Goal: Information Seeking & Learning: Compare options

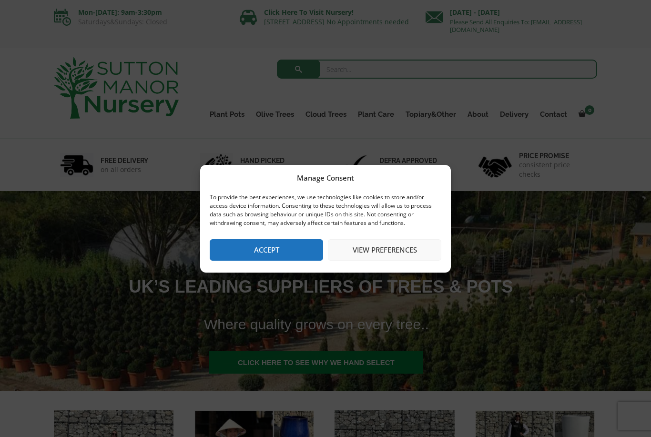
click at [294, 243] on button "Accept" at bounding box center [266, 249] width 113 height 21
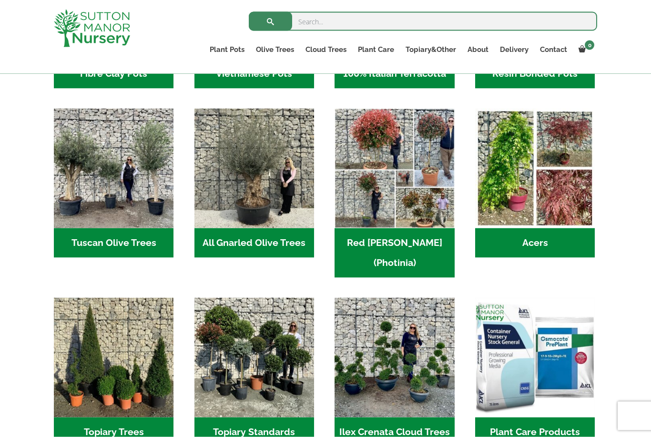
scroll to position [454, 0]
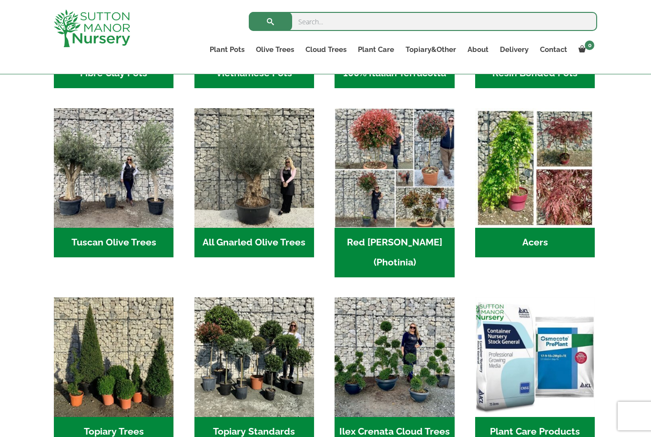
click at [93, 174] on img "Visit product category Tuscan Olive Trees" at bounding box center [114, 168] width 120 height 120
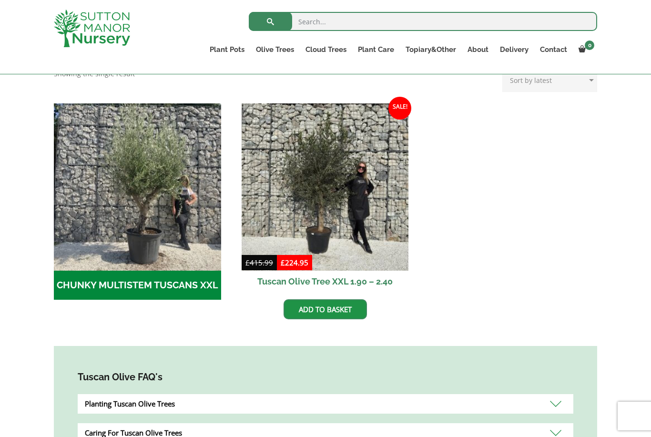
click at [137, 232] on img "Visit product category CHUNKY MULTISTEM TUSCANS XXL" at bounding box center [137, 186] width 167 height 167
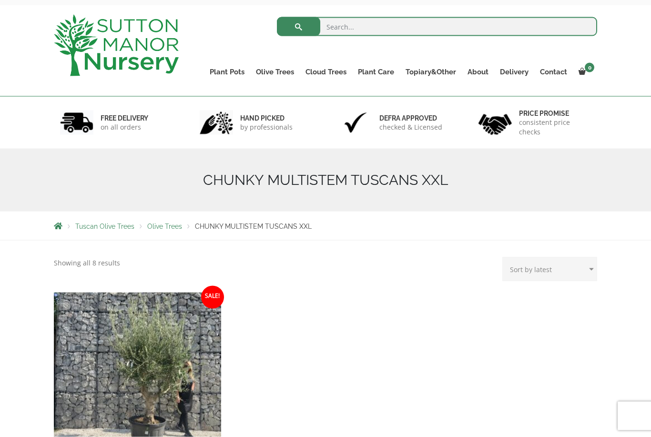
scroll to position [43, 0]
click at [0, 0] on link "Gnarled Olive Trees (Bella Range)" at bounding box center [0, 0] width 0 height 0
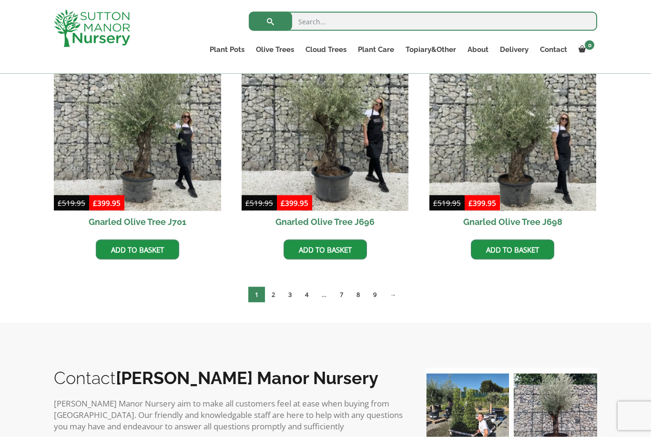
scroll to position [275, 0]
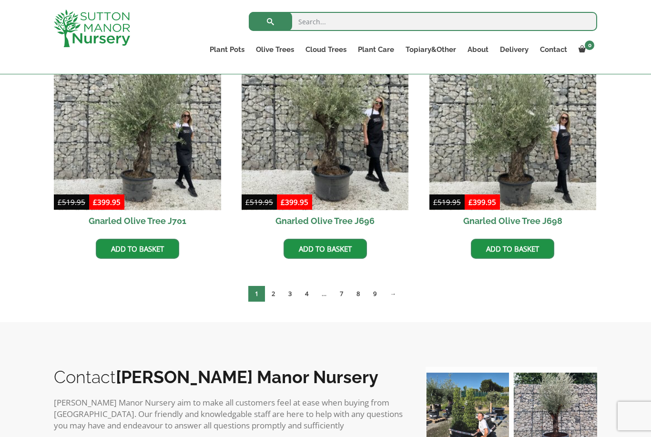
click at [276, 292] on link "2" at bounding box center [273, 294] width 17 height 16
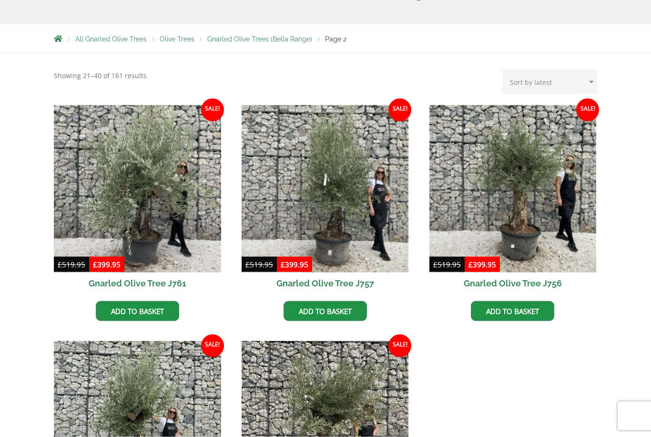
scroll to position [230, 0]
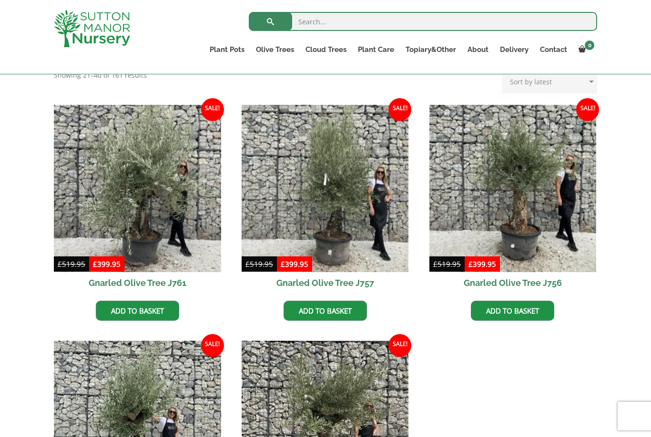
click at [0, 0] on link "Plateau Olive Trees (Mesa Range)" at bounding box center [0, 0] width 0 height 0
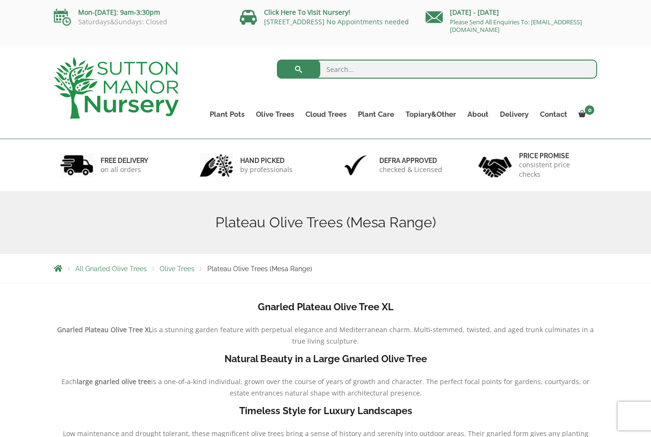
click at [271, 103] on ul "Plant Pots Resin Bonded Pots The Amalfi Pots The Milan Pots The Capri Pots The …" at bounding box center [400, 107] width 393 height 43
click at [270, 102] on ul "Plant Pots Resin Bonded Pots The Amalfi Pots The Milan Pots The Capri Pots The …" at bounding box center [400, 107] width 393 height 43
click at [269, 111] on link "Olive Trees" at bounding box center [275, 114] width 50 height 13
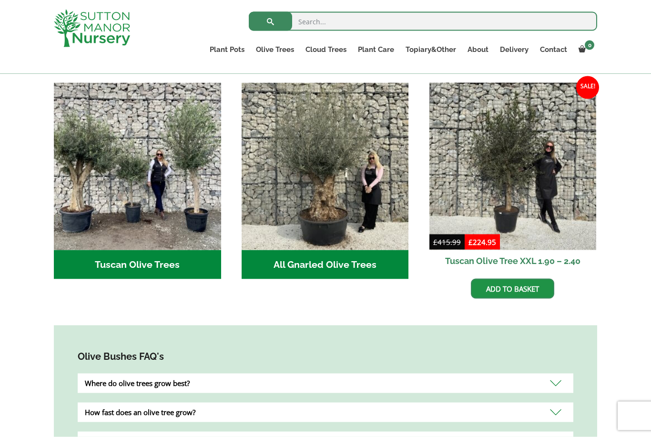
scroll to position [346, 0]
click at [112, 133] on img "Visit product category Tuscan Olive Trees" at bounding box center [137, 165] width 167 height 167
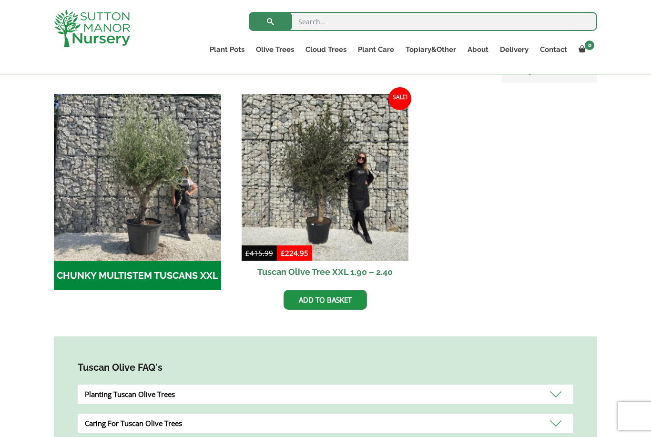
scroll to position [272, 0]
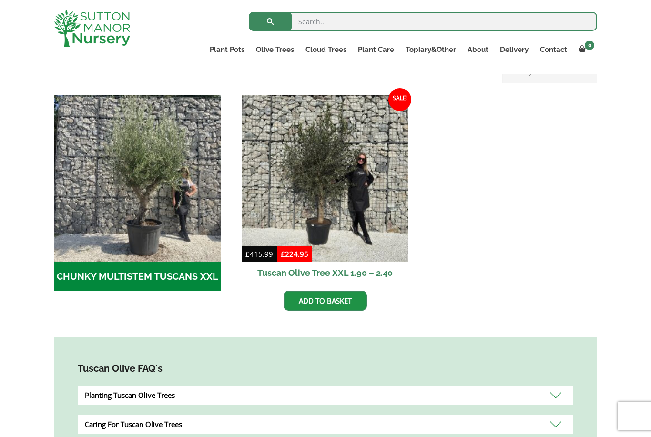
click at [417, 50] on link "Topiary&Other" at bounding box center [431, 49] width 62 height 13
click at [0, 0] on ul "Palm Trees Ilex Crenata Laurus Nobilis Bay Trees Bay Trees (Laurus Nobilis) Lig…" at bounding box center [0, 0] width 0 height 0
click at [0, 0] on link "Bay Trees (Laurus Nobilis)" at bounding box center [0, 0] width 0 height 0
